Goal: Obtain resource: Download file/media

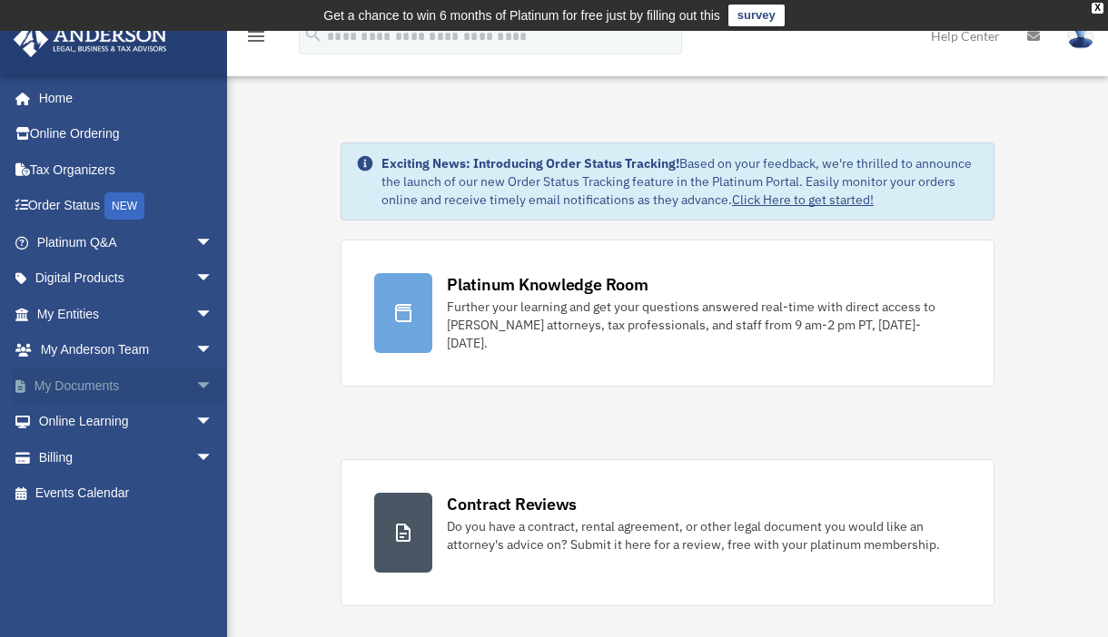
click at [195, 388] on span "arrow_drop_down" at bounding box center [213, 386] width 36 height 37
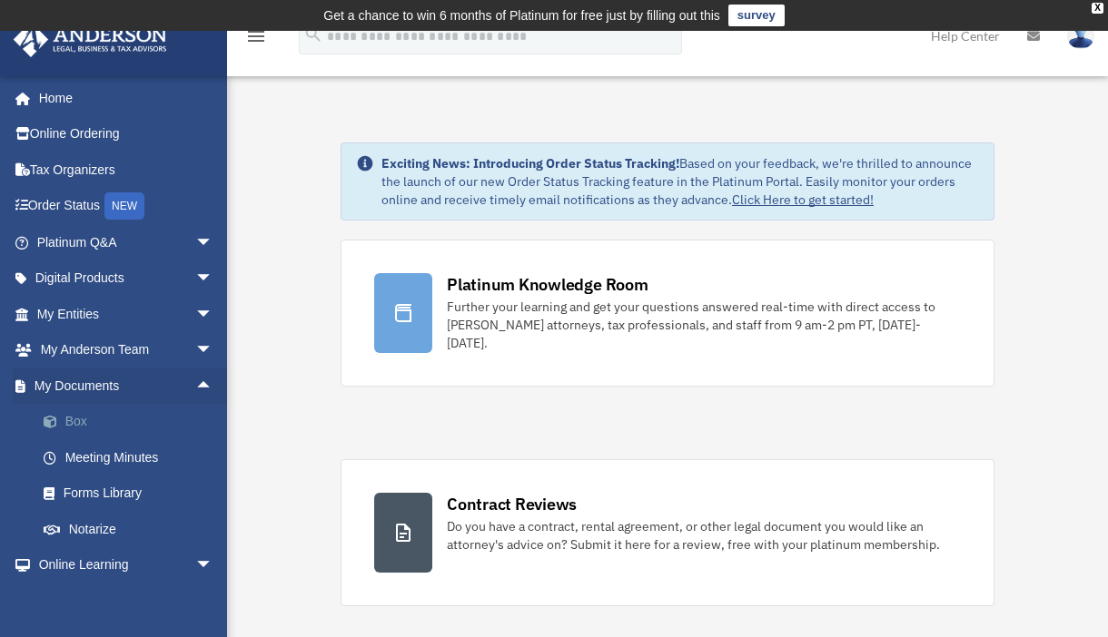
click at [129, 423] on link "Box" at bounding box center [132, 422] width 215 height 36
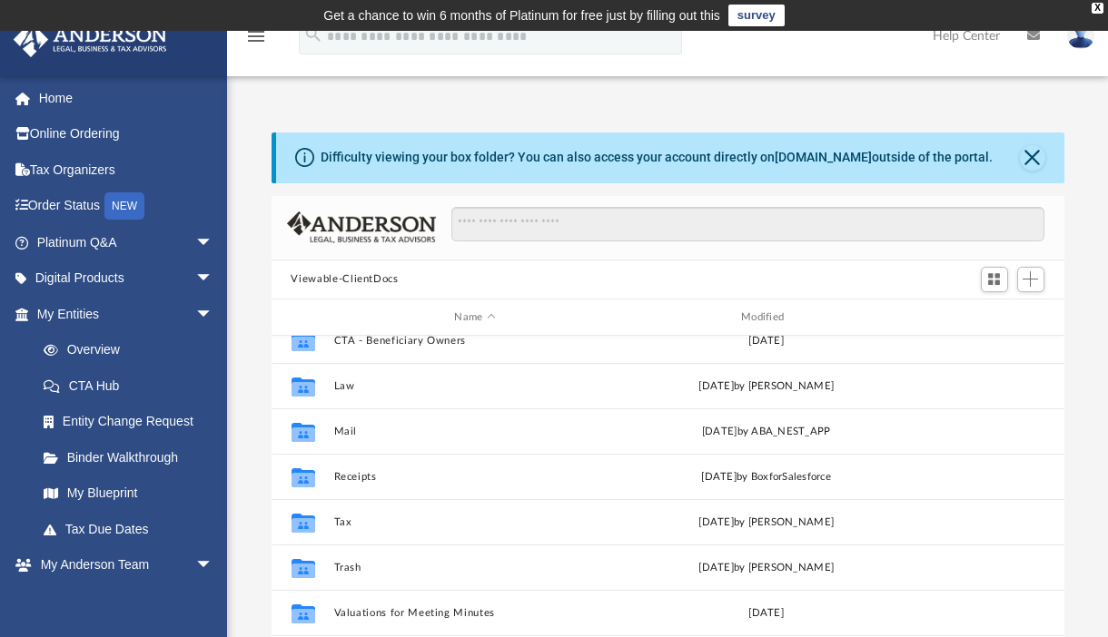
scroll to position [119, 0]
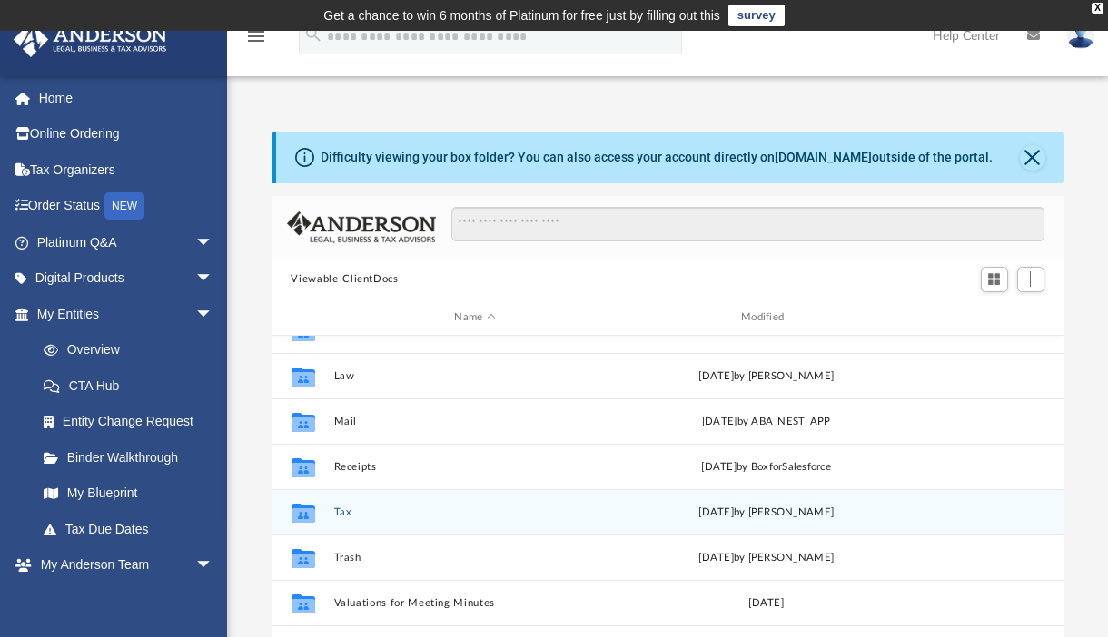
click at [339, 510] on button "Tax" at bounding box center [474, 513] width 283 height 12
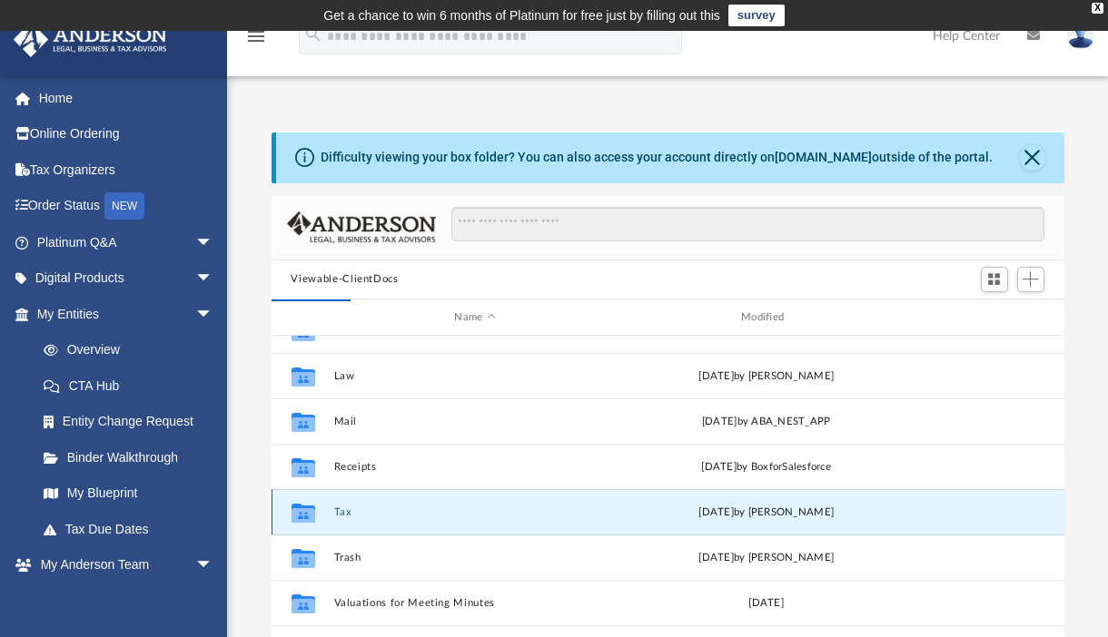
scroll to position [0, 0]
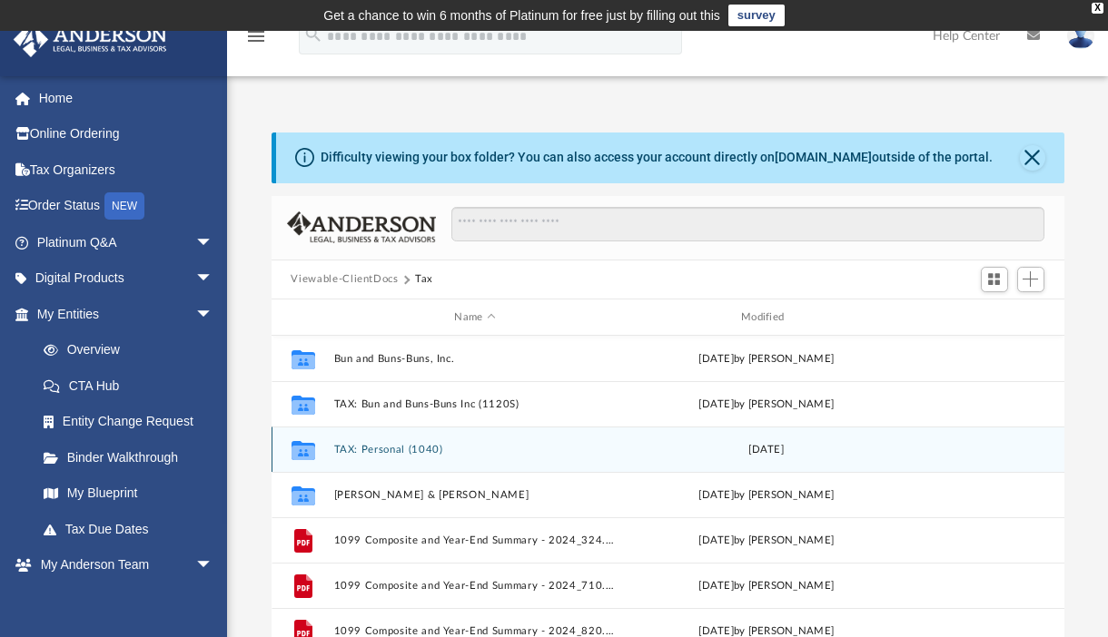
click at [347, 445] on button "TAX: Personal (1040)" at bounding box center [474, 450] width 283 height 12
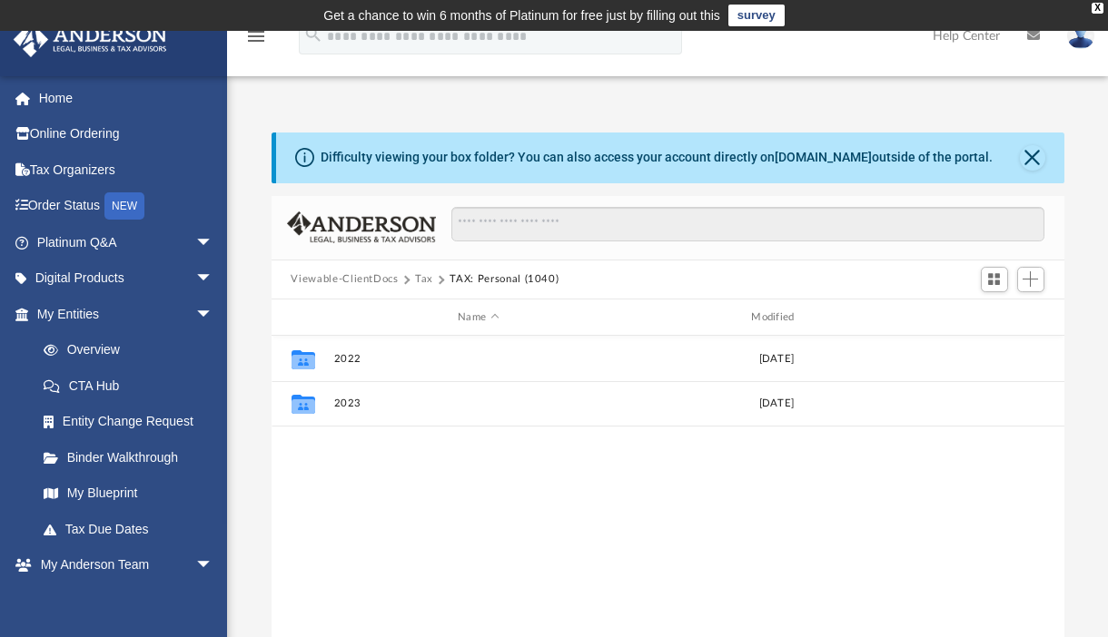
click at [419, 281] on button "Tax" at bounding box center [424, 279] width 18 height 16
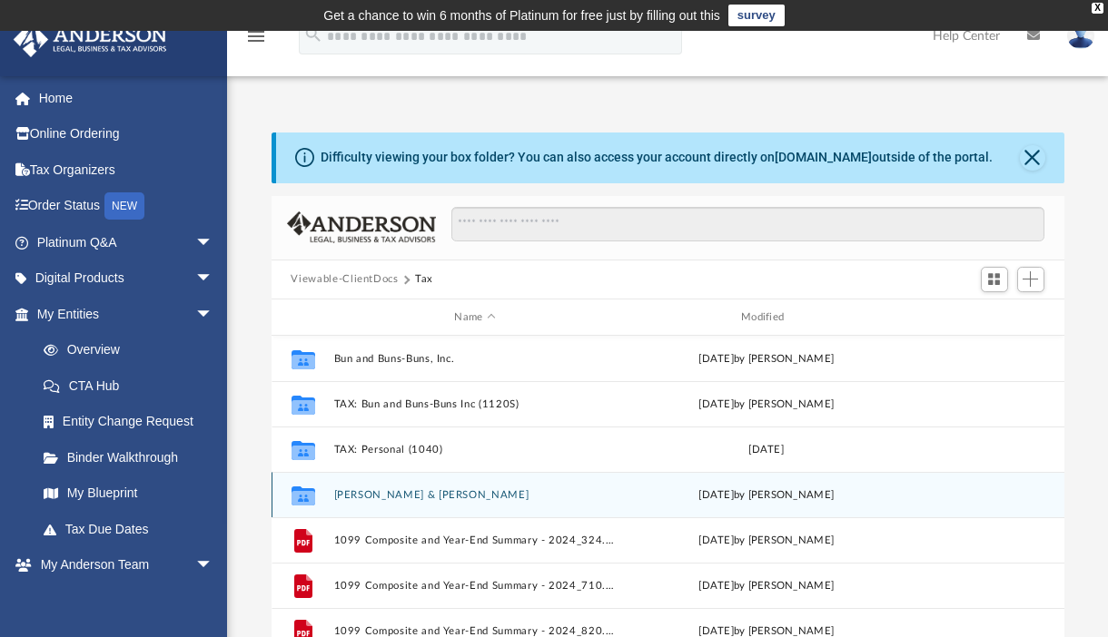
click at [350, 498] on button "Wiecek, Chelsea & Stanislaus" at bounding box center [474, 495] width 283 height 12
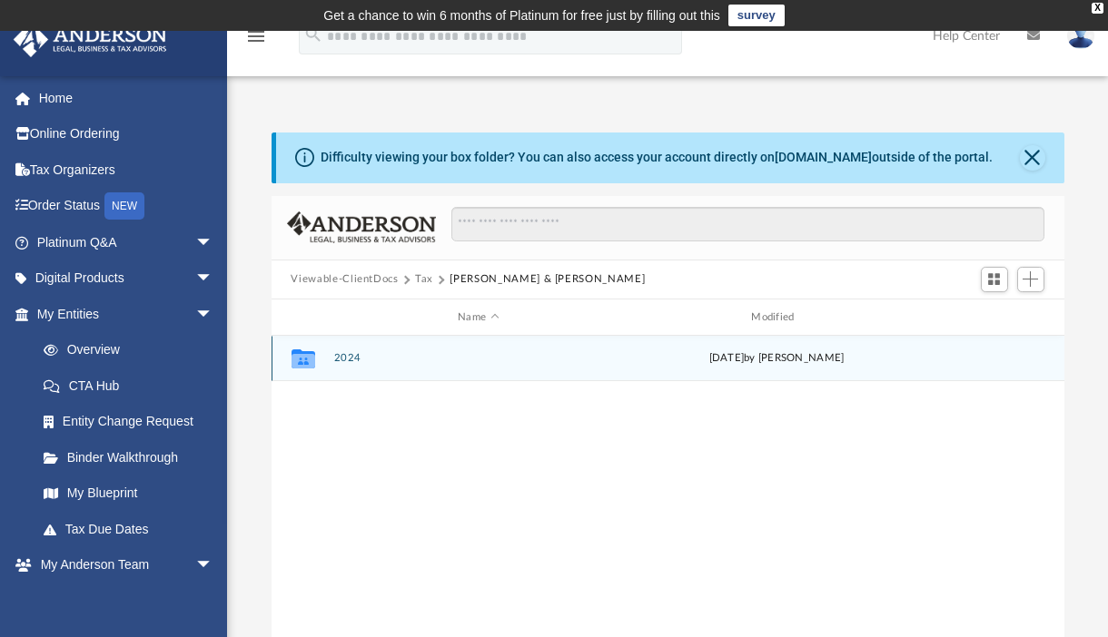
click at [334, 360] on button "2024" at bounding box center [478, 359] width 290 height 12
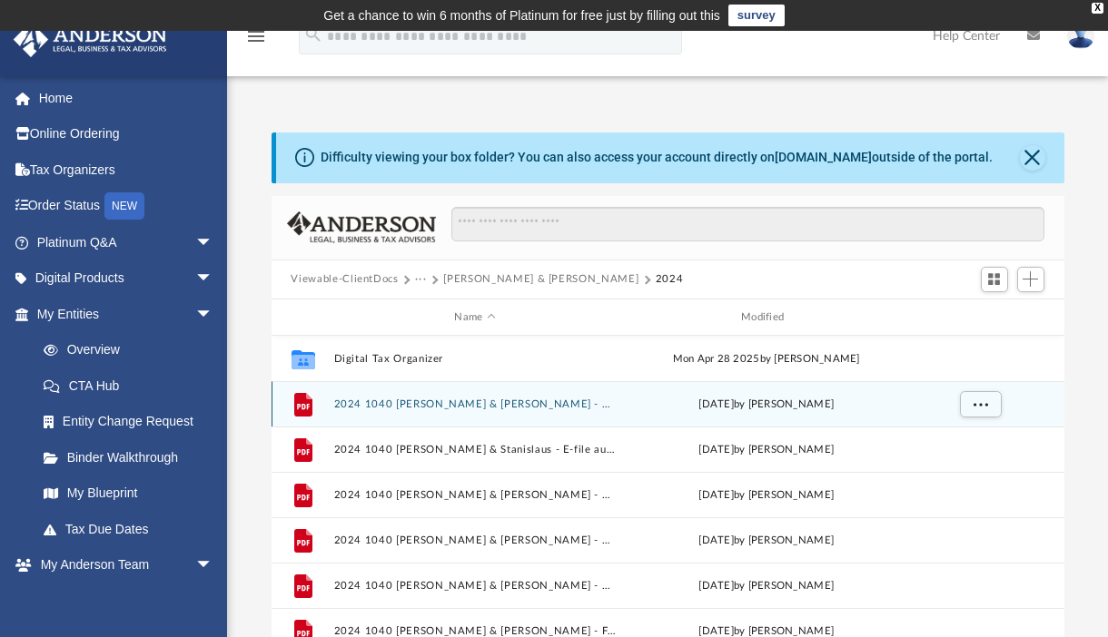
click at [364, 404] on button "2024 1040 Wiecek, Chelsea & Stanislaus - CA FTB 3582 payment voucher.pdf" at bounding box center [474, 405] width 283 height 12
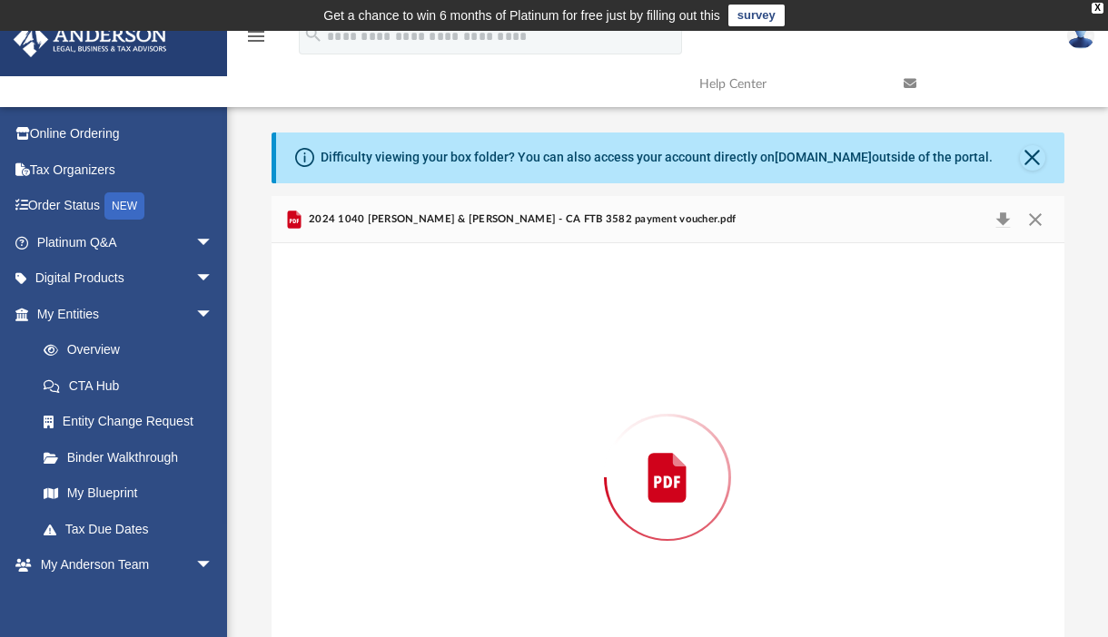
scroll to position [75, 0]
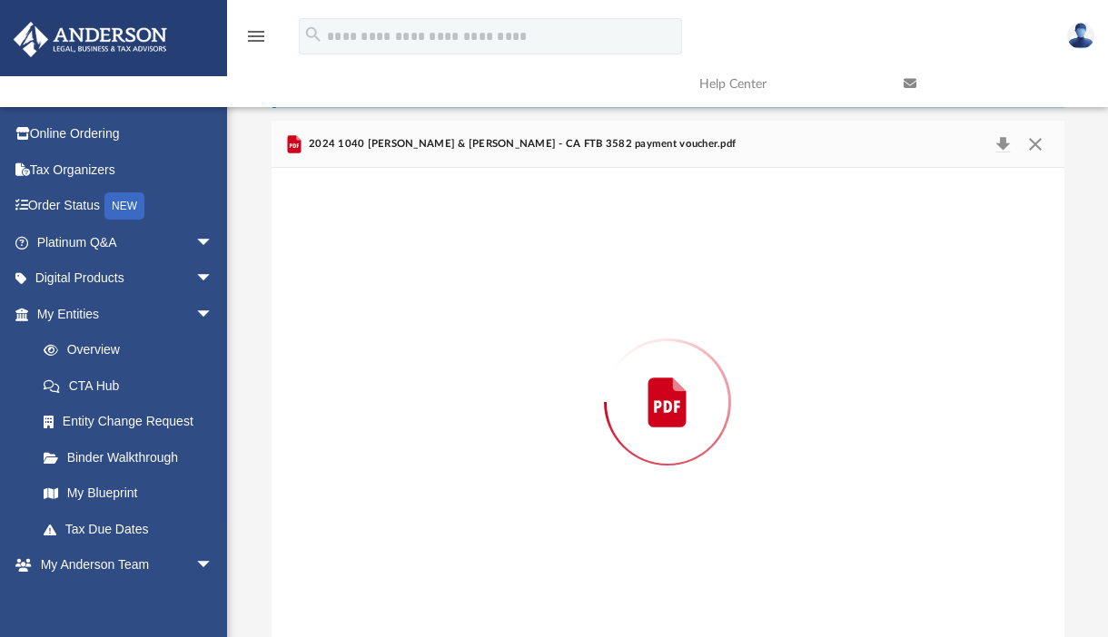
click at [364, 404] on div "Preview" at bounding box center [667, 402] width 793 height 468
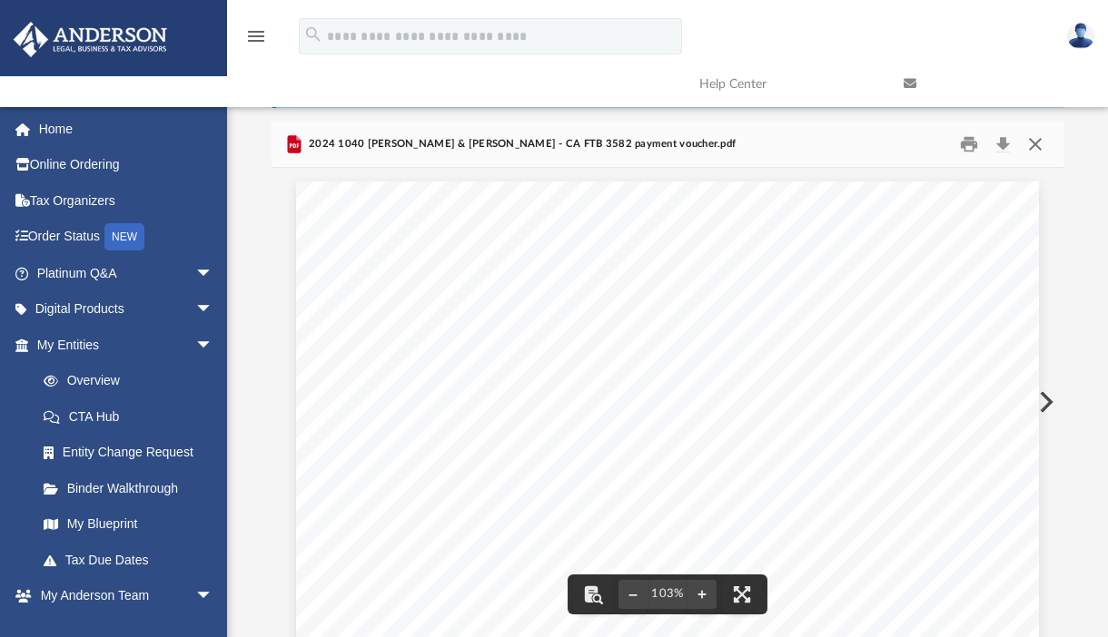
click at [1036, 143] on button "Close" at bounding box center [1035, 144] width 33 height 28
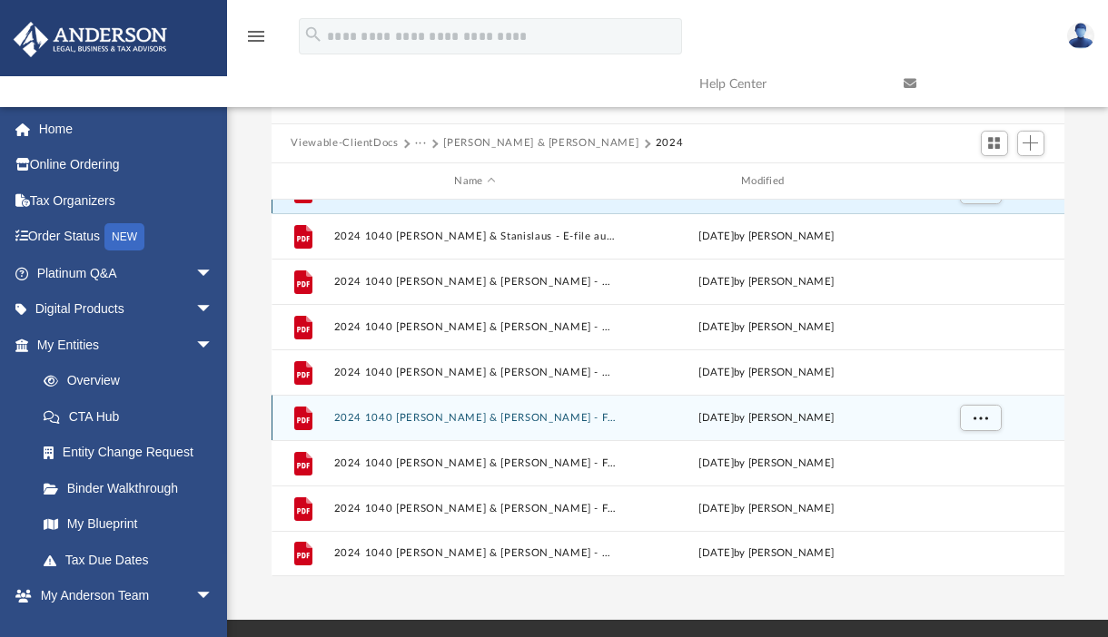
scroll to position [144, 0]
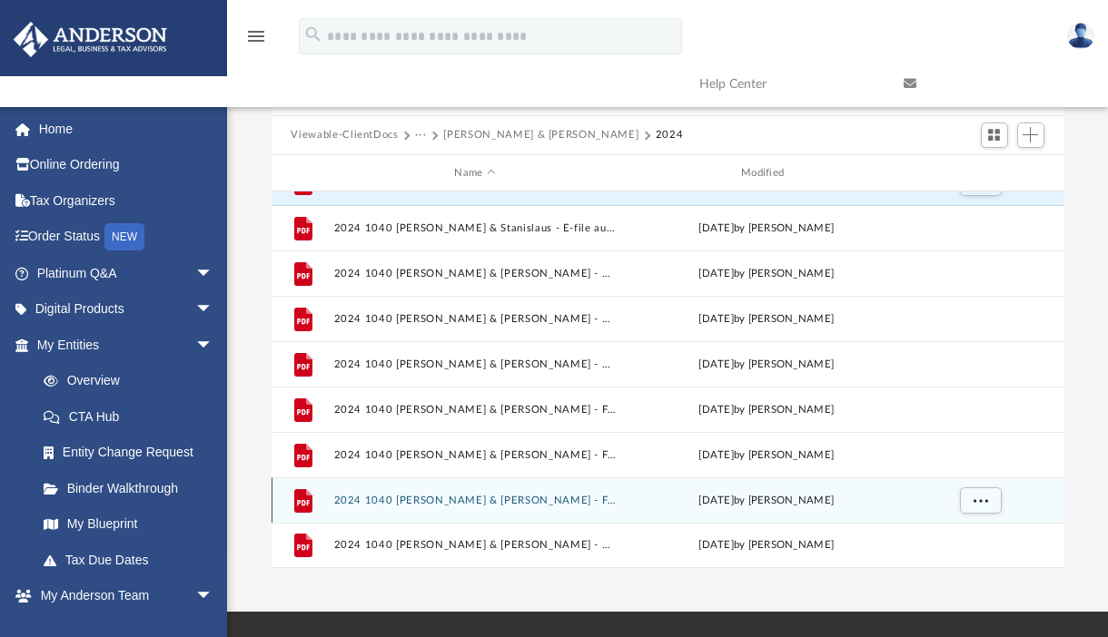
click at [498, 505] on button "2024 1040 Wiecek, Chelsea & Stanislaus - Form 1040-V, Form 1040 Payment Voucher…" at bounding box center [474, 501] width 283 height 12
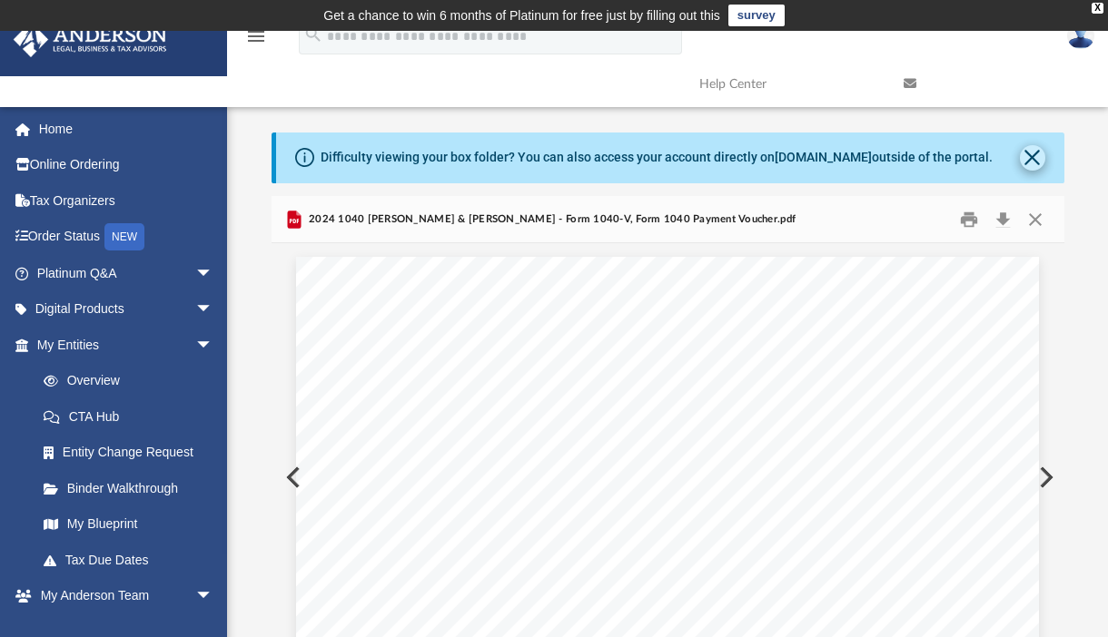
scroll to position [0, 0]
click at [1035, 218] on button "Close" at bounding box center [1035, 219] width 33 height 28
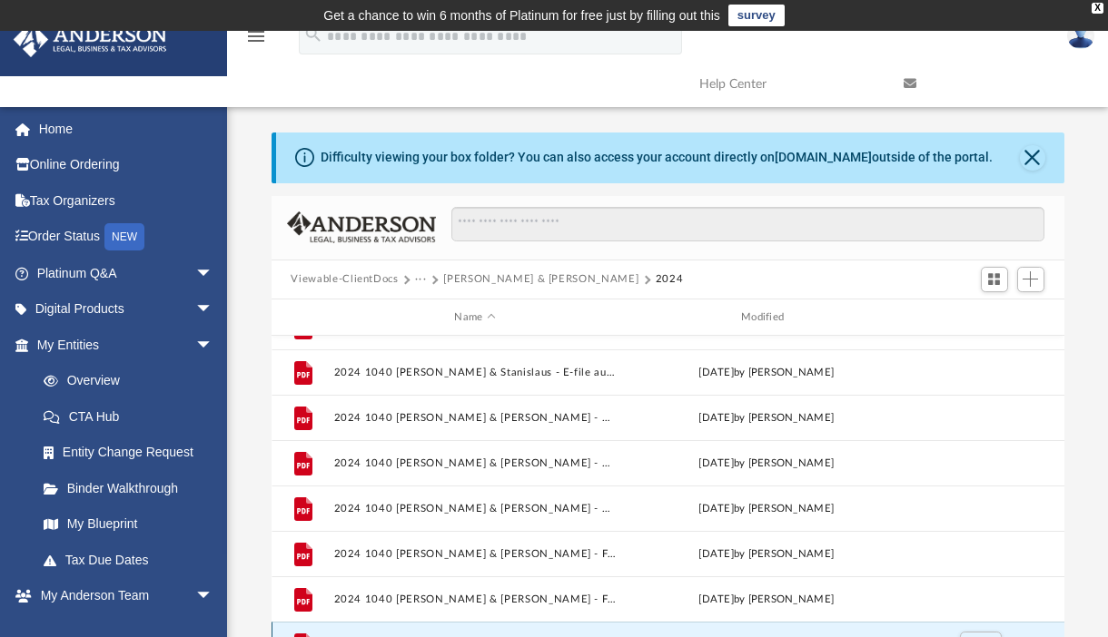
scroll to position [30, 0]
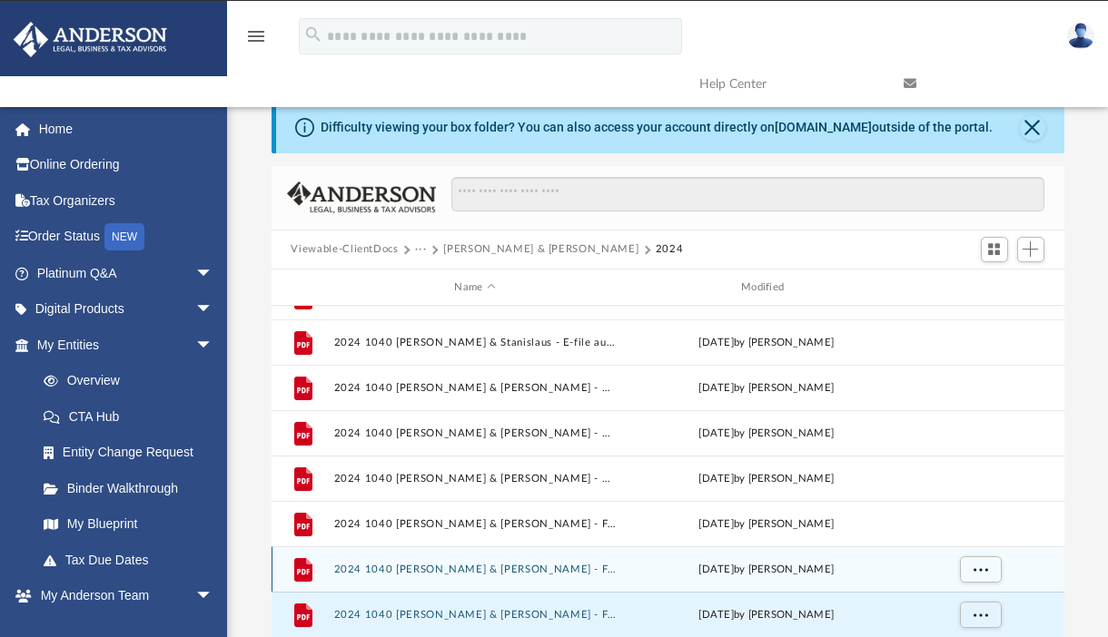
click at [511, 572] on button "2024 1040 Wiecek, Chelsea & Stanislaus - Filing Instructions.pdf" at bounding box center [474, 570] width 283 height 12
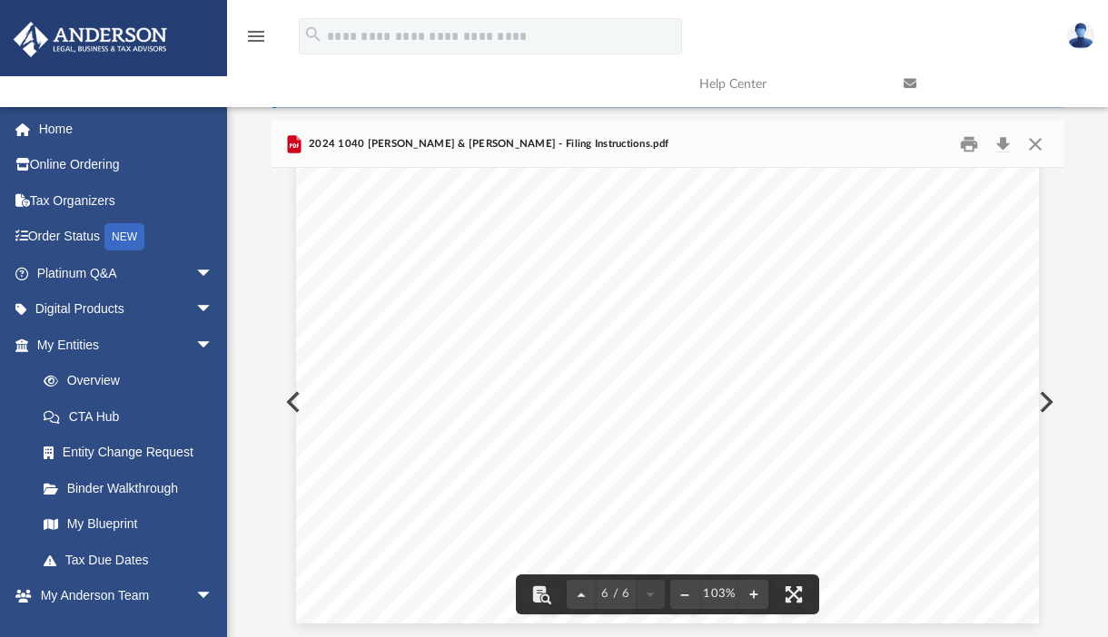
scroll to position [5997, 0]
click at [1033, 143] on button "Close" at bounding box center [1035, 144] width 33 height 28
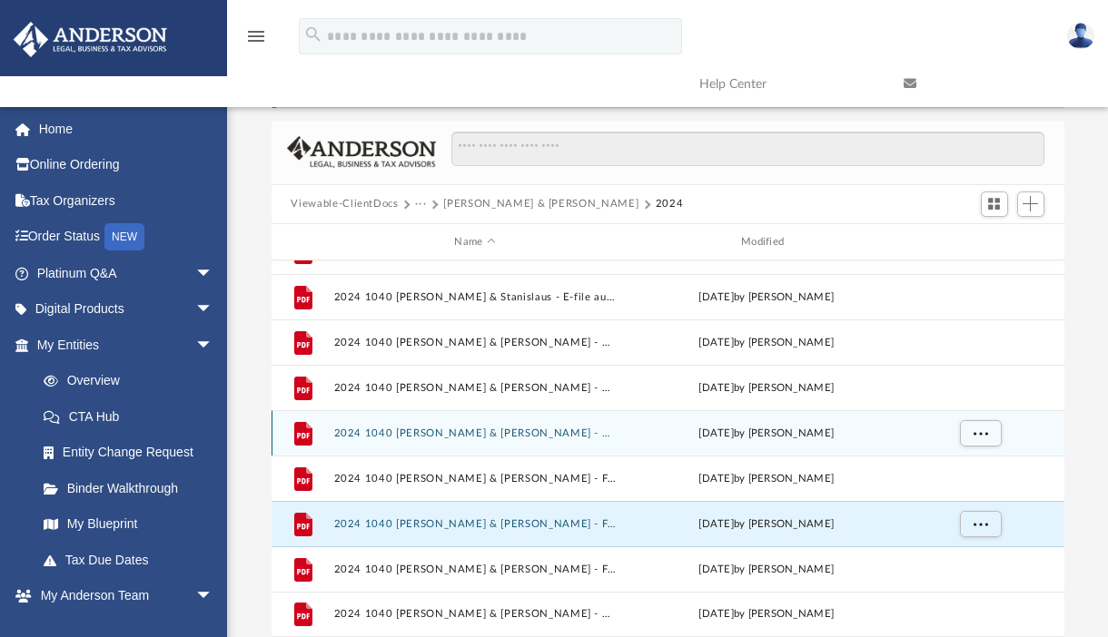
click at [470, 429] on button "2024 1040 Wiecek, Chelsea & Stanislaus - Completed Copy.pdf" at bounding box center [474, 434] width 283 height 12
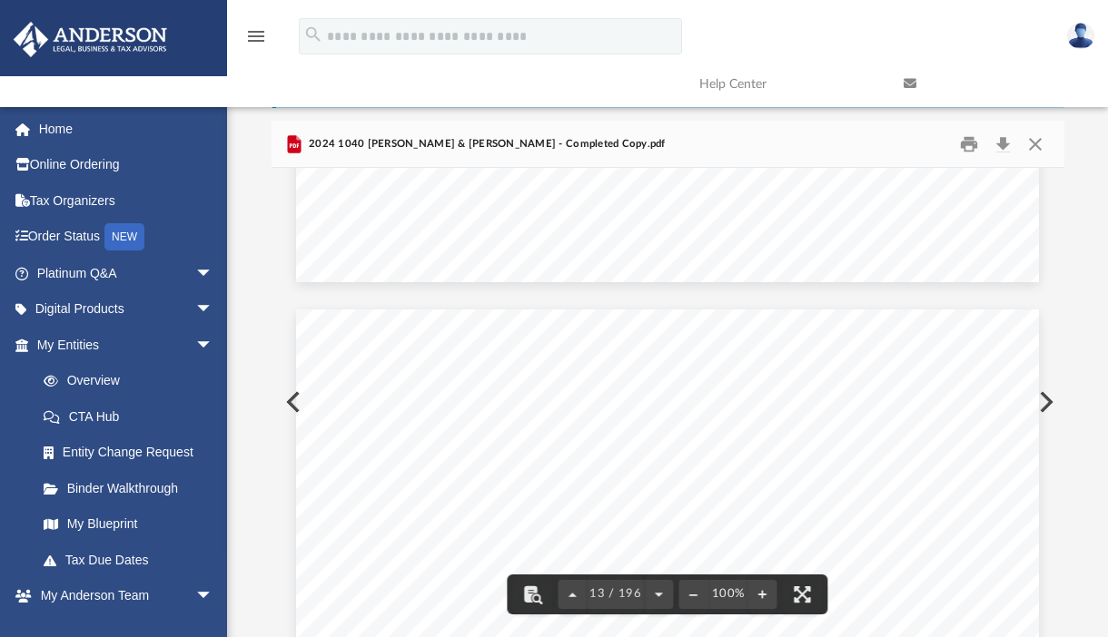
scroll to position [12576, 0]
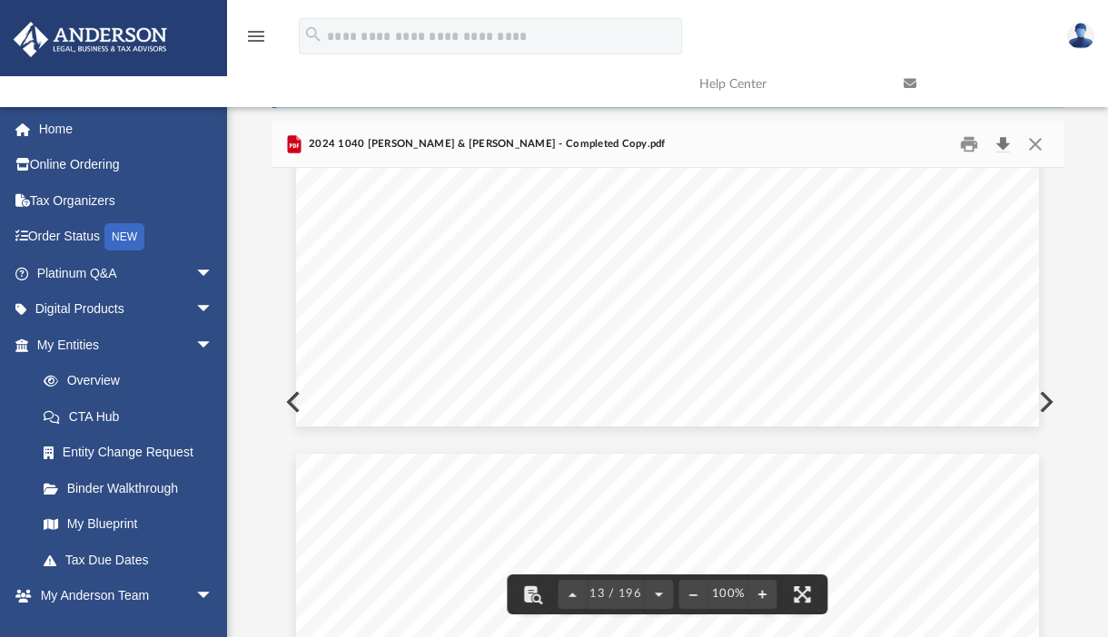
click at [1006, 144] on button "Download" at bounding box center [1003, 144] width 33 height 28
